Goal: Task Accomplishment & Management: Manage account settings

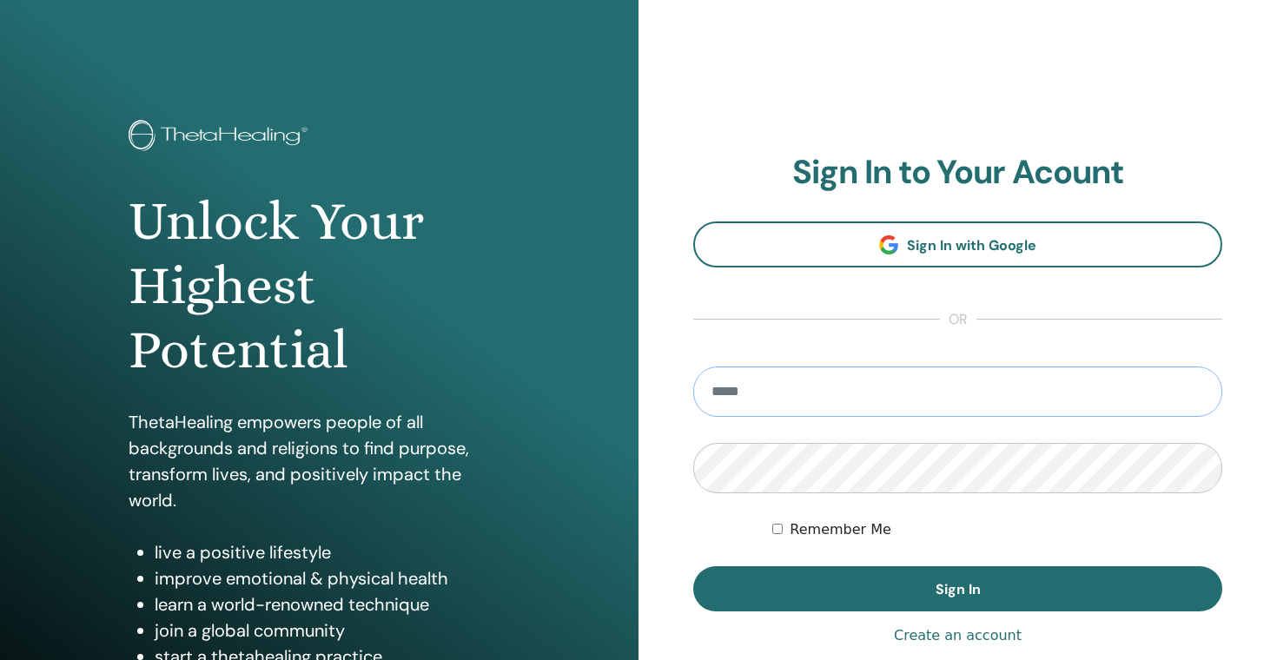
type input "**********"
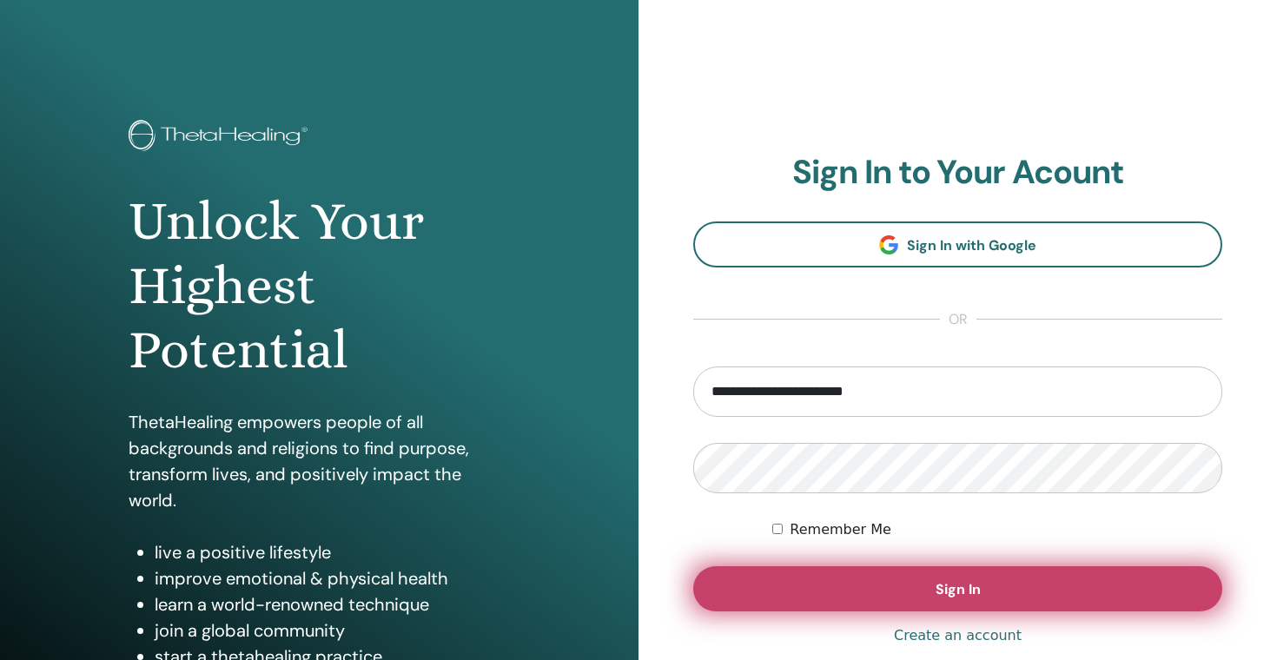
click at [922, 592] on button "Sign In" at bounding box center [957, 588] width 529 height 45
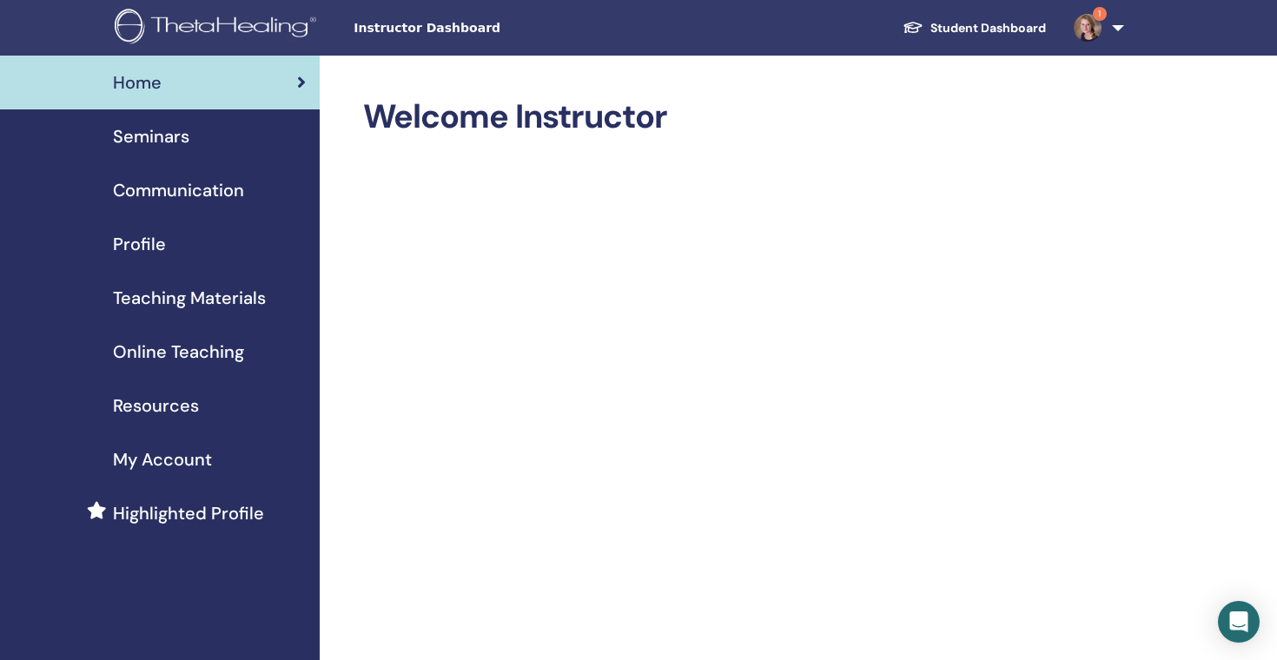
click at [164, 131] on span "Seminars" at bounding box center [151, 136] width 76 height 26
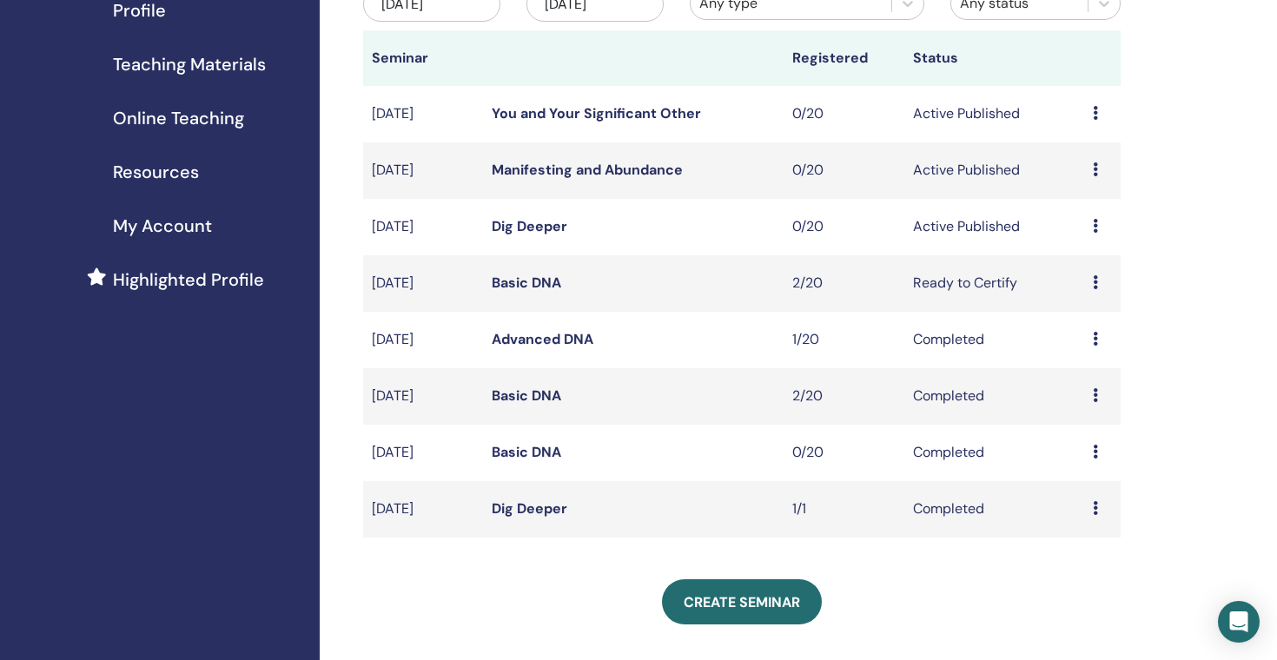
scroll to position [242, 0]
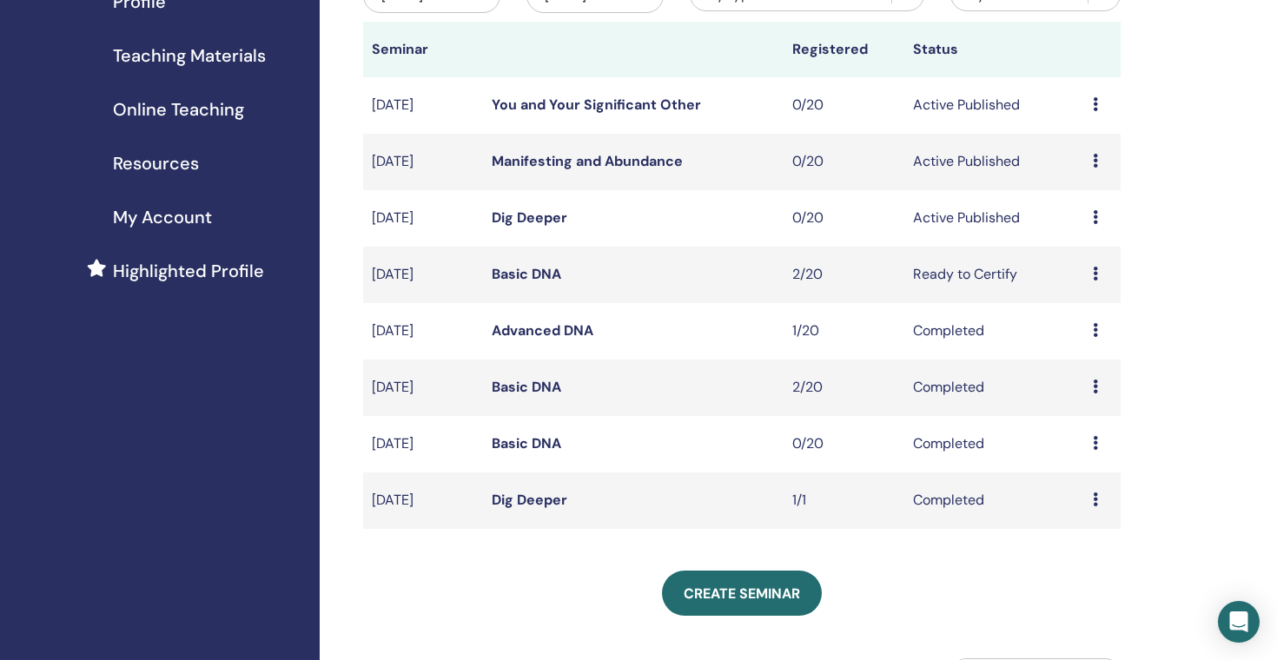
click at [1097, 387] on icon at bounding box center [1095, 387] width 5 height 14
click at [528, 389] on link "Basic DNA" at bounding box center [526, 387] width 69 height 18
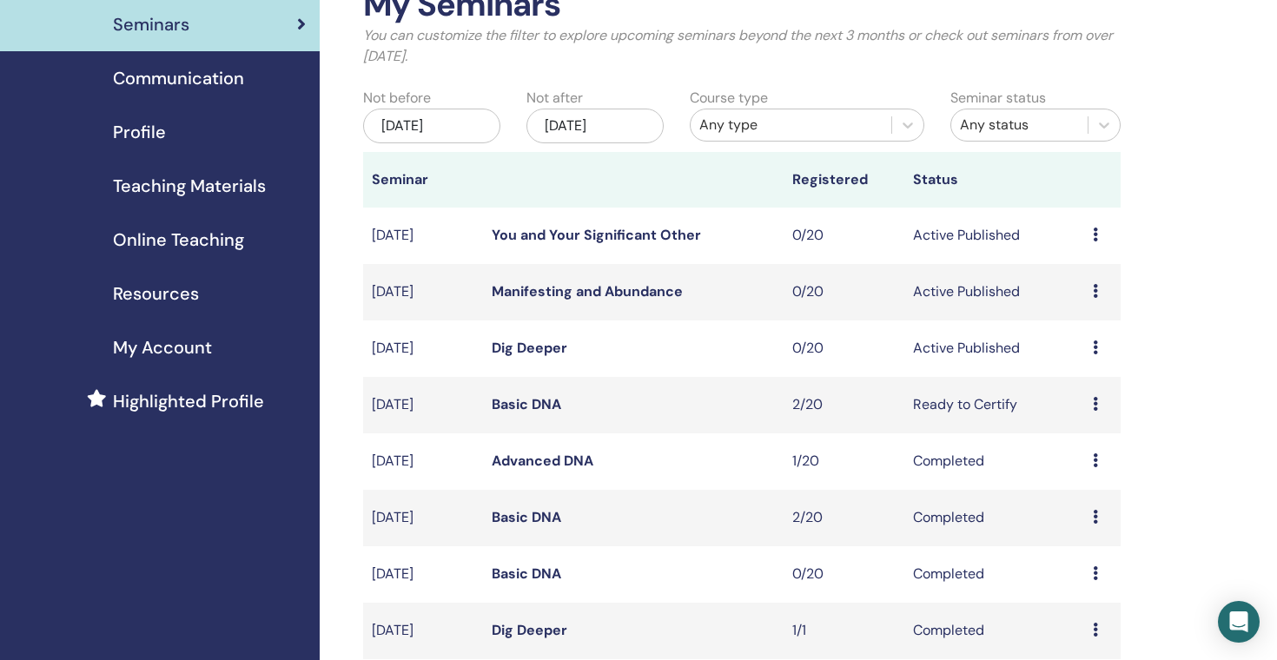
scroll to position [119, 0]
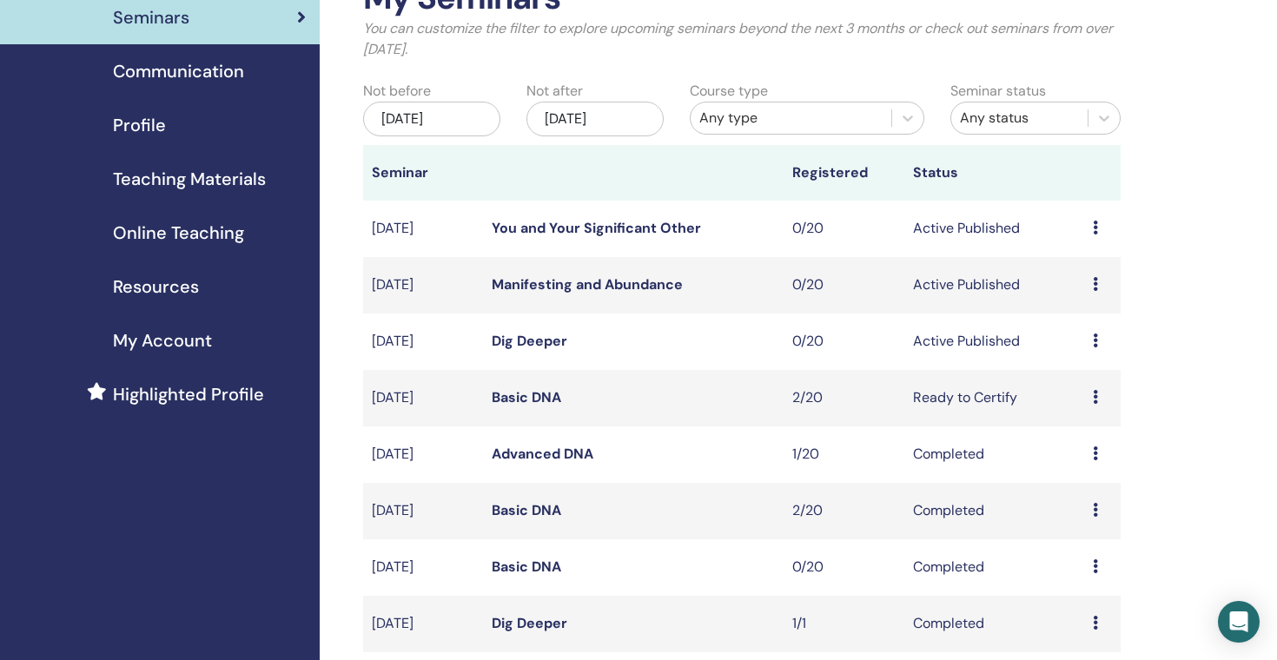
click at [527, 401] on link "Basic DNA" at bounding box center [526, 397] width 69 height 18
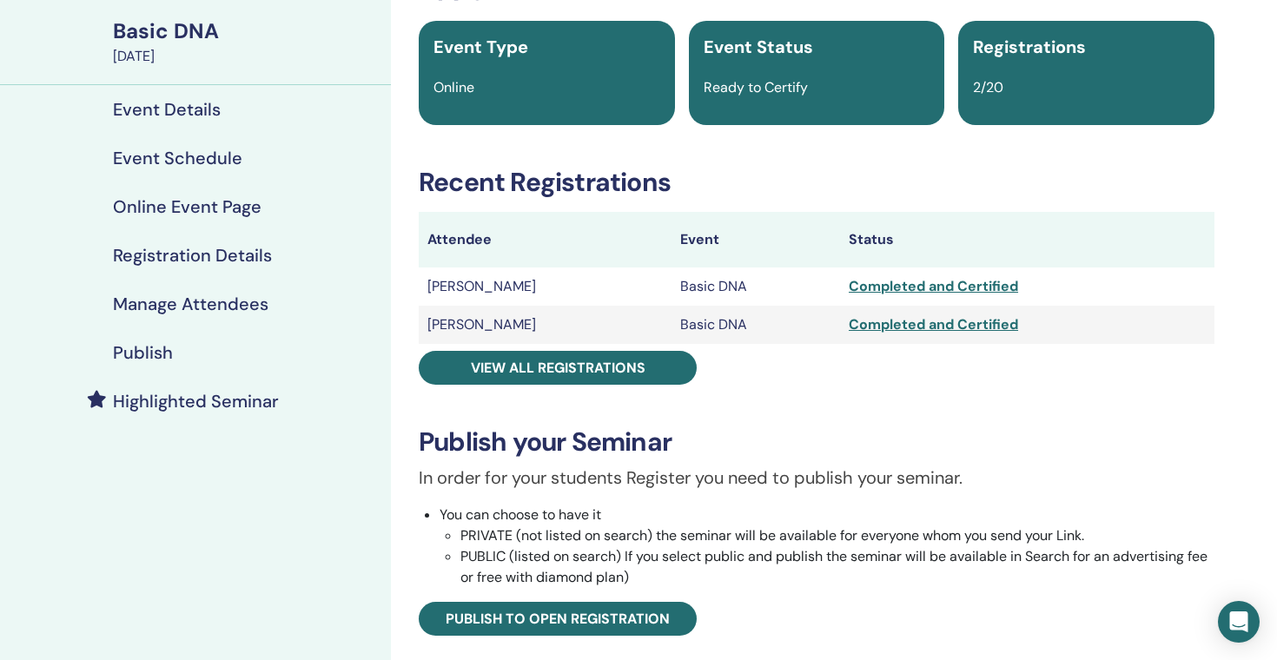
scroll to position [122, 0]
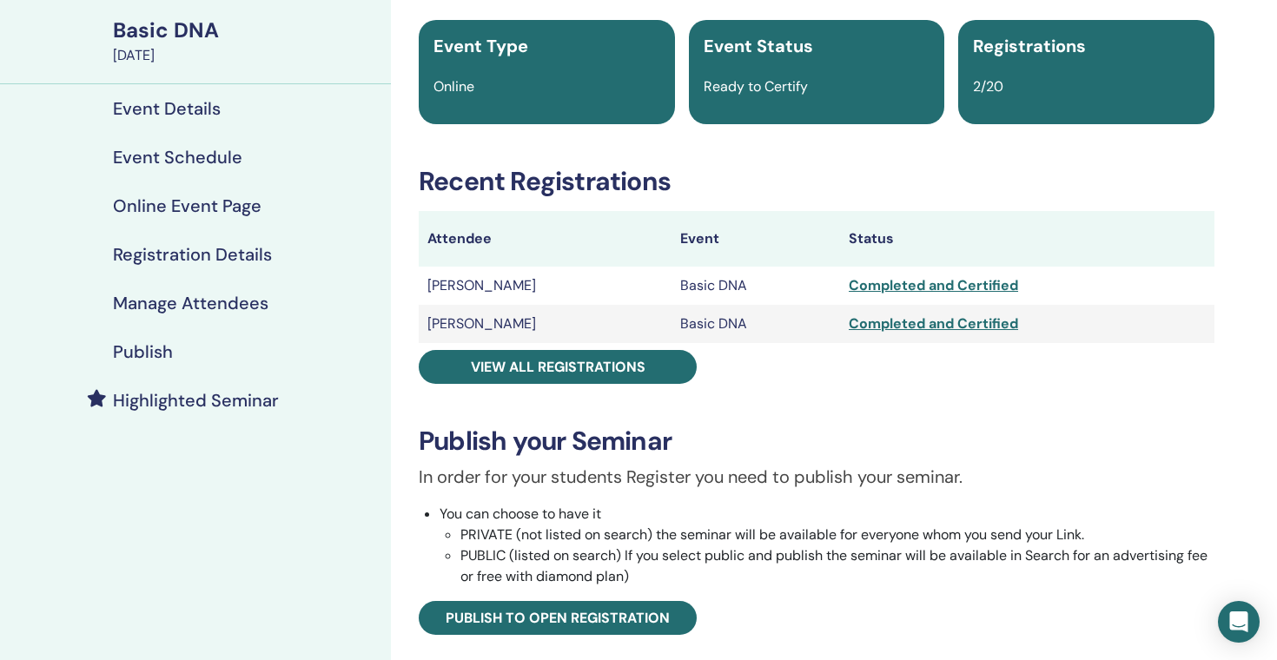
click at [929, 282] on div "Completed and Certified" at bounding box center [1027, 285] width 357 height 21
click at [159, 305] on h4 "Manage Attendees" at bounding box center [190, 303] width 155 height 21
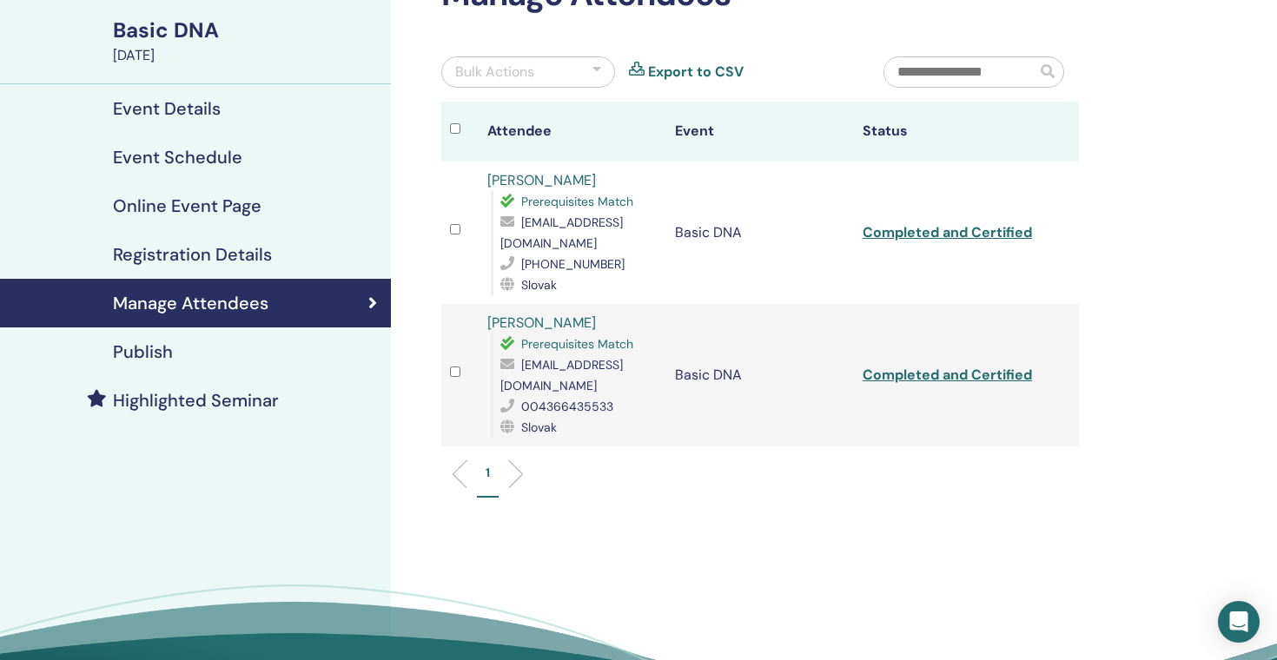
click at [929, 366] on link "Completed and Certified" at bounding box center [947, 375] width 169 height 18
click at [940, 223] on link "Completed and Certified" at bounding box center [947, 232] width 169 height 18
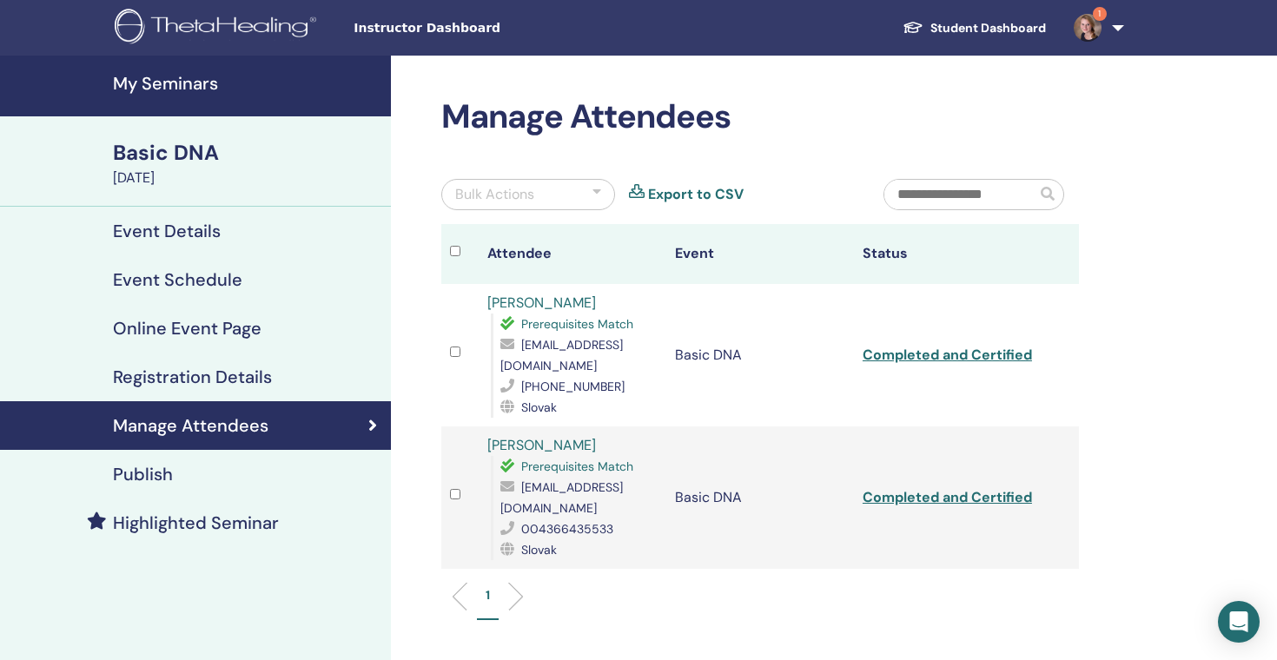
click at [1111, 27] on link "1" at bounding box center [1095, 28] width 71 height 56
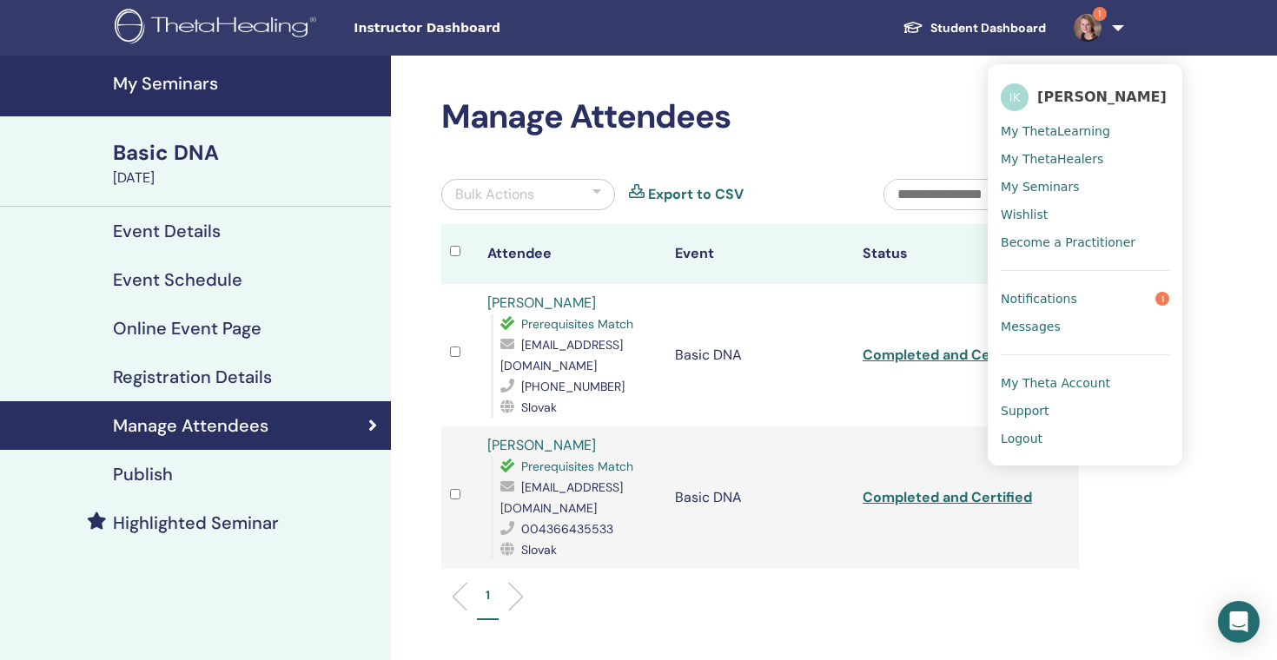
click at [1027, 440] on span "Logout" at bounding box center [1022, 439] width 42 height 16
